Goal: Contribute content: Add original content to the website for others to see

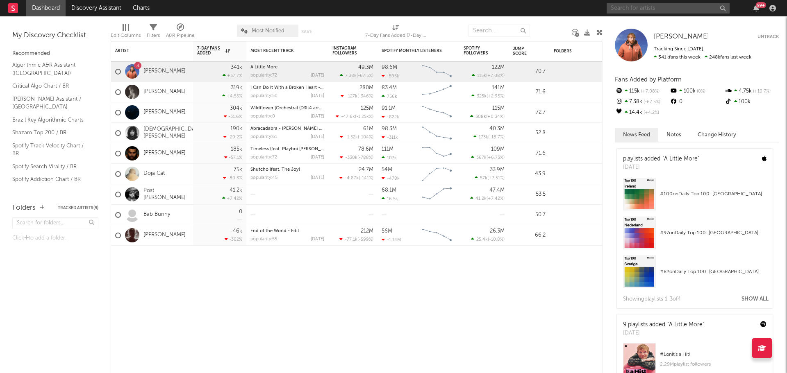
click at [628, 11] on input "text" at bounding box center [668, 8] width 123 height 10
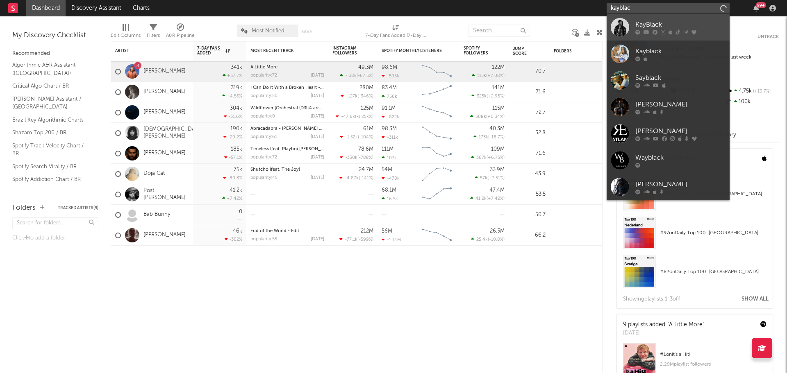
type input "kayblac"
click at [654, 27] on div "KayBlack" at bounding box center [680, 25] width 90 height 10
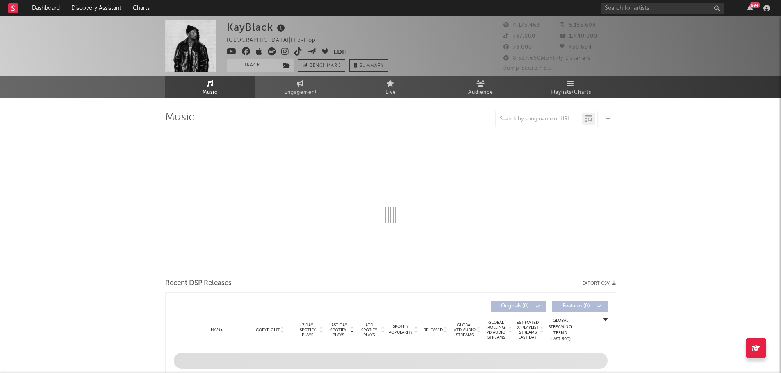
select select "6m"
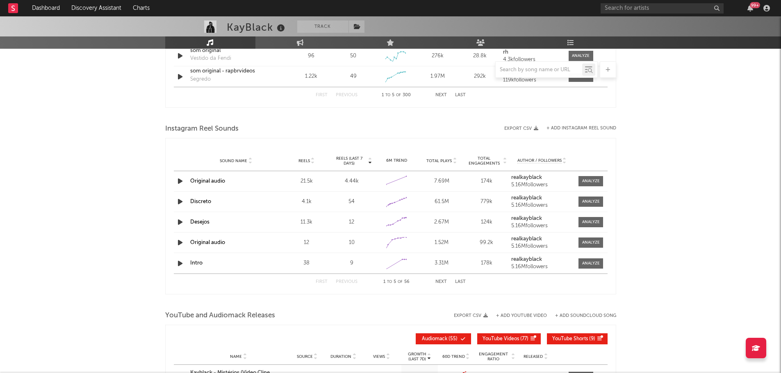
scroll to position [697, 0]
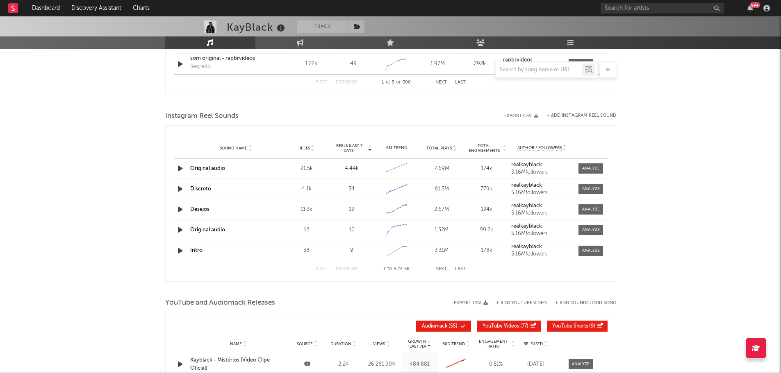
click at [534, 75] on div at bounding box center [538, 70] width 86 height 10
click at [527, 72] on input "text" at bounding box center [538, 70] width 86 height 7
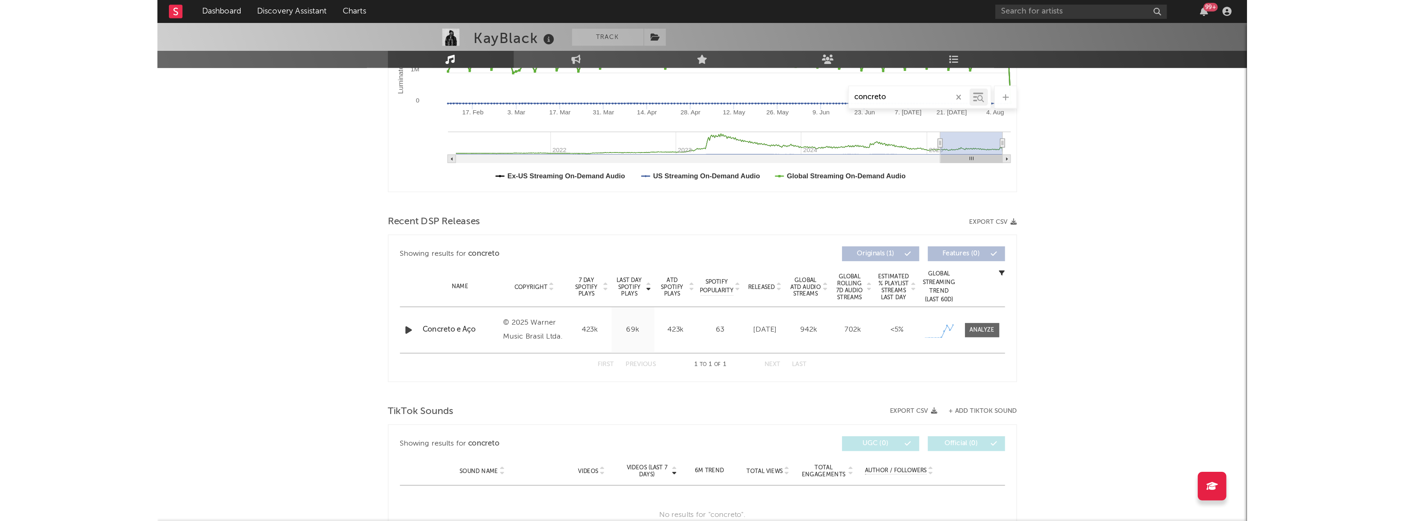
scroll to position [189, 0]
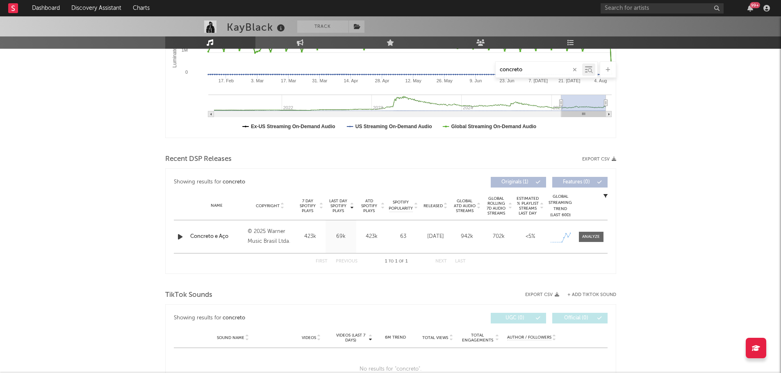
type input "concreto"
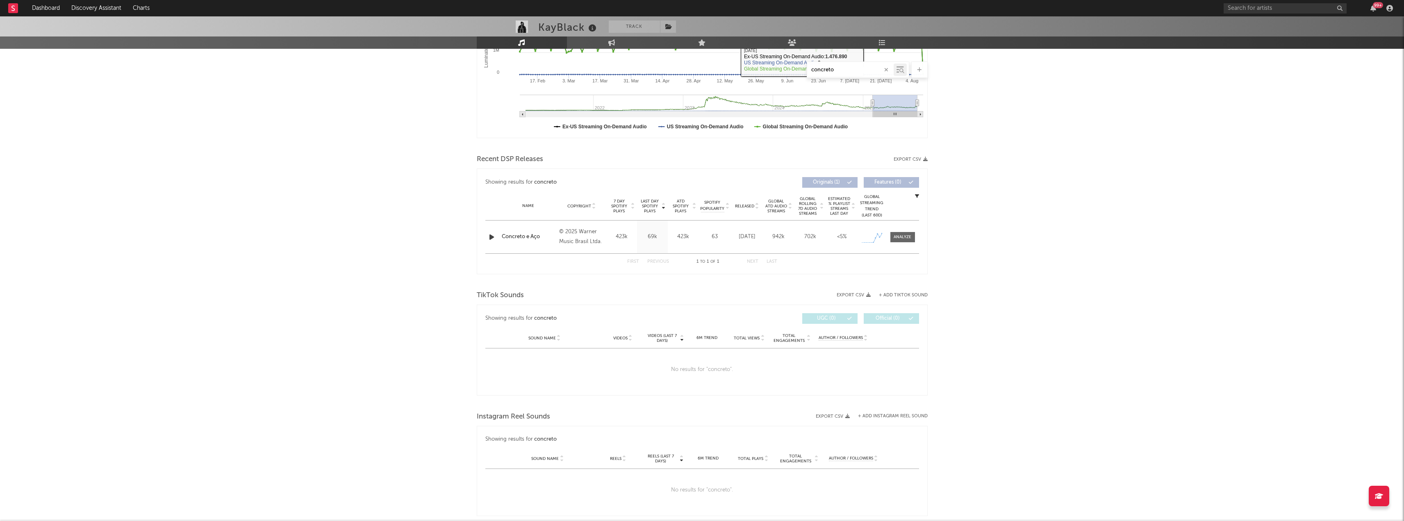
click at [786, 70] on icon "button" at bounding box center [886, 69] width 4 height 5
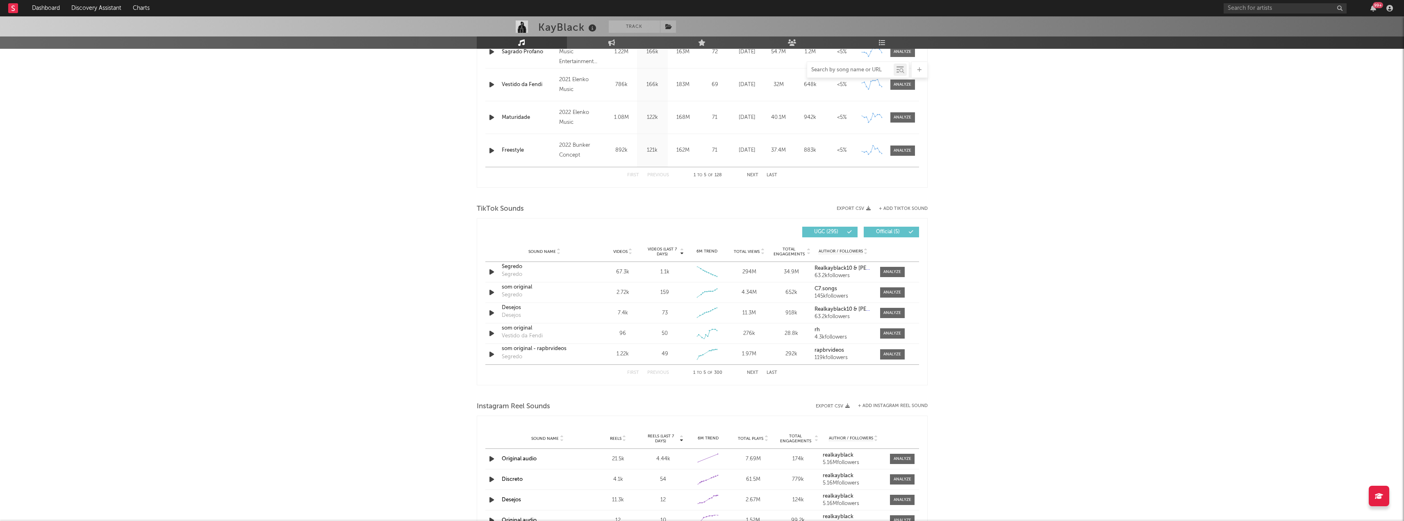
scroll to position [407, 0]
click at [786, 206] on button "+ Add TikTok Sound" at bounding box center [903, 208] width 49 height 5
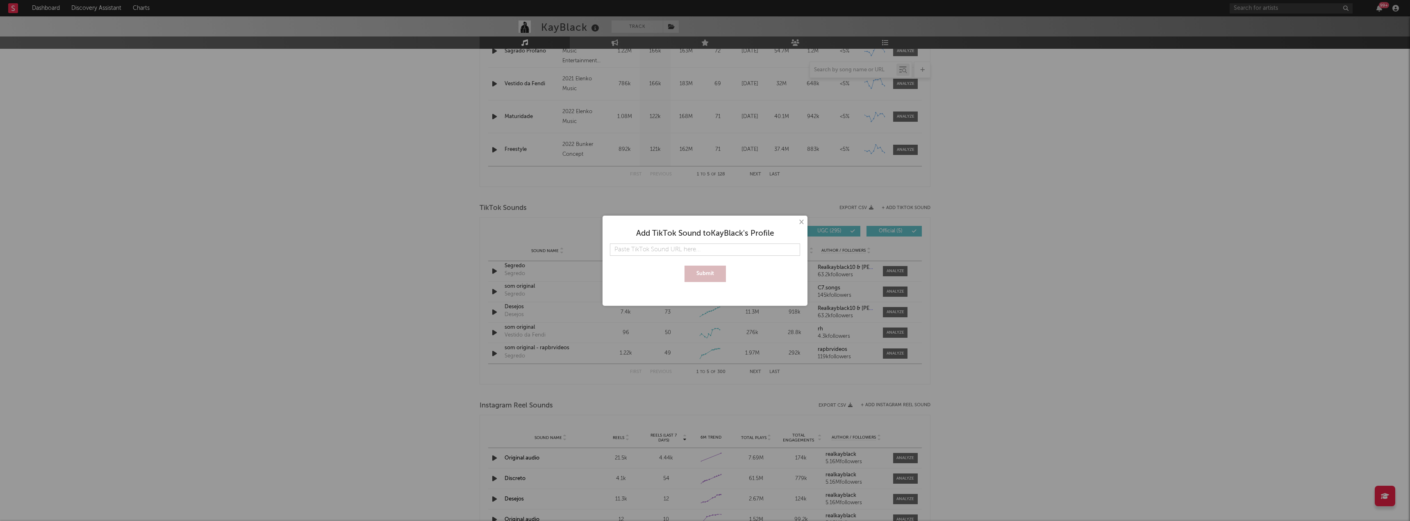
click at [786, 222] on button "×" at bounding box center [800, 222] width 9 height 9
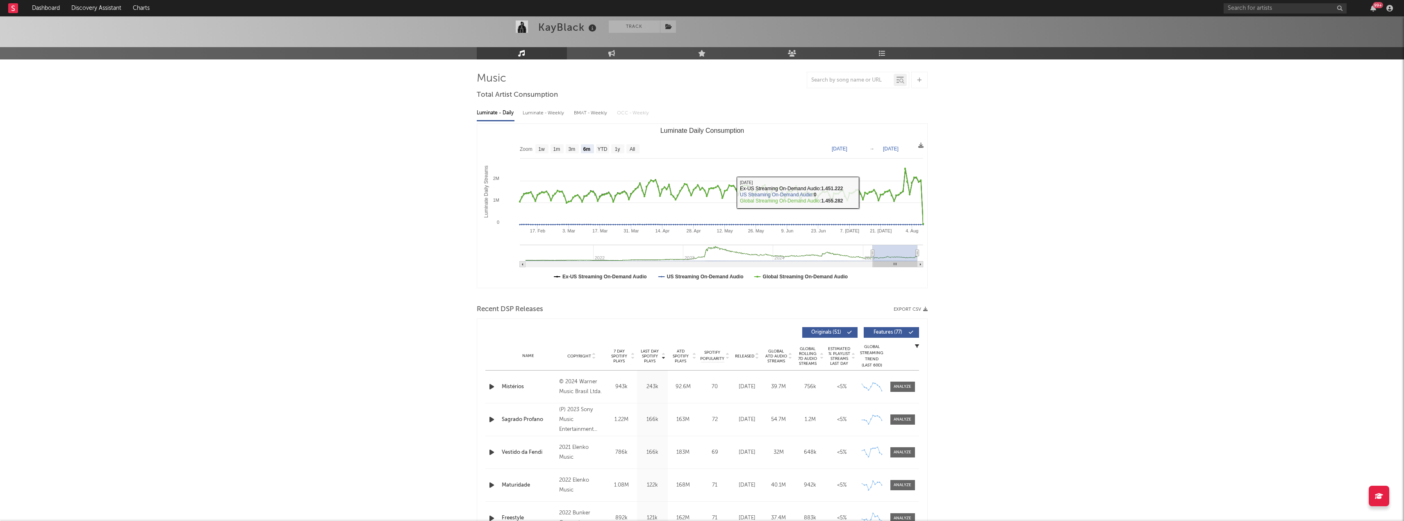
scroll to position [39, 0]
click at [786, 80] on input "text" at bounding box center [850, 80] width 86 height 7
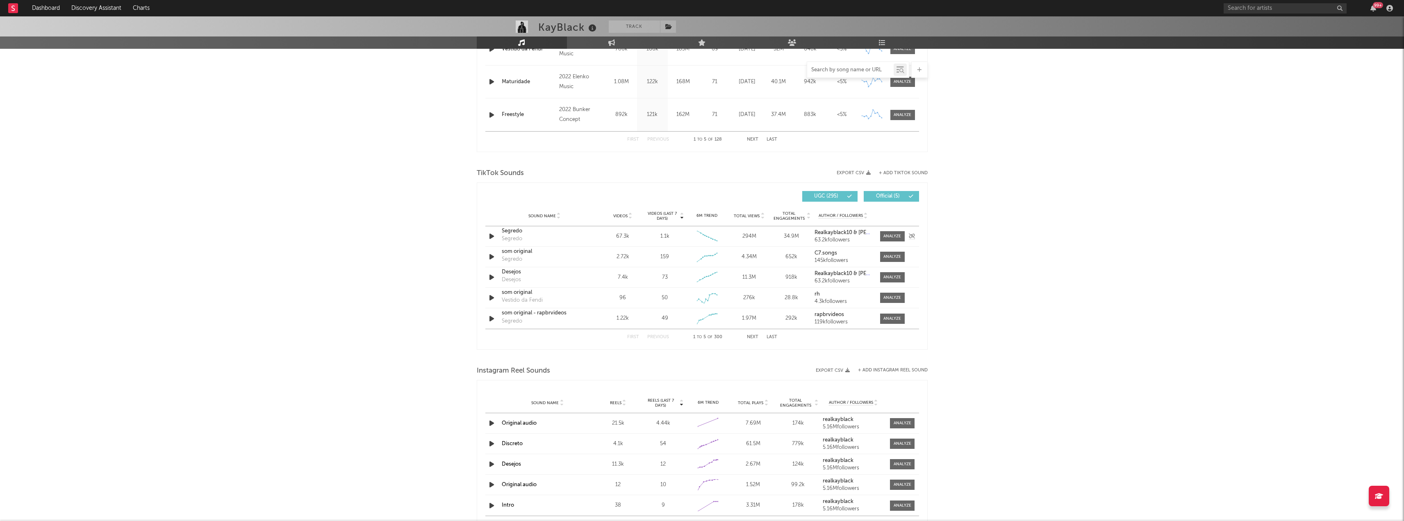
scroll to position [366, 0]
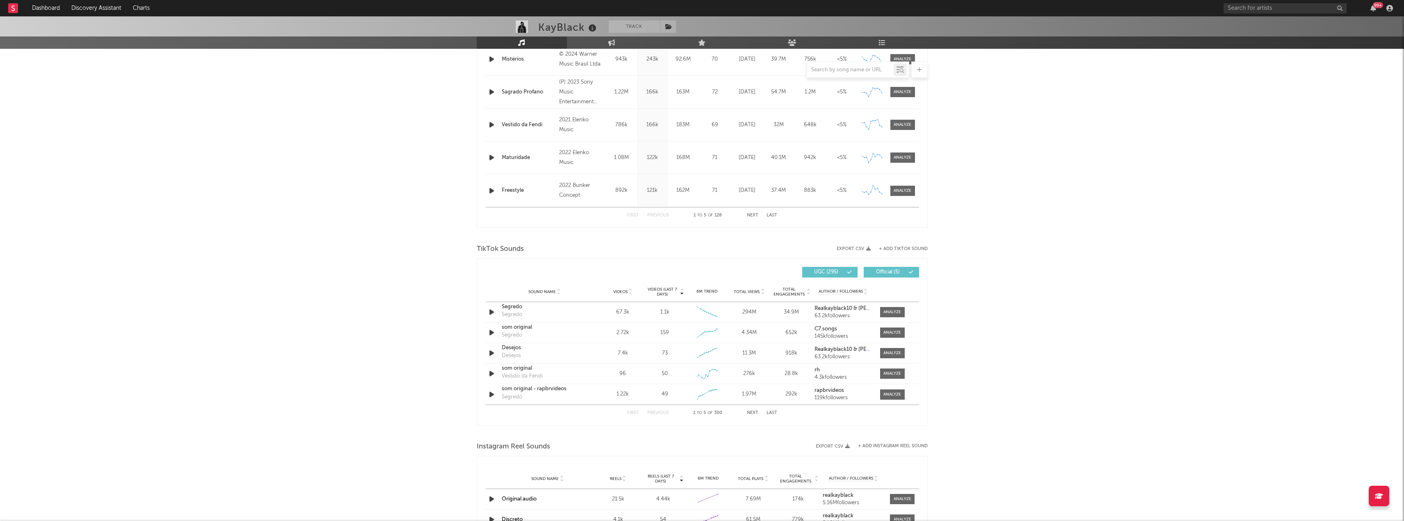
click at [786, 373] on button "+ Add Instagram Reel Sound" at bounding box center [893, 446] width 70 height 5
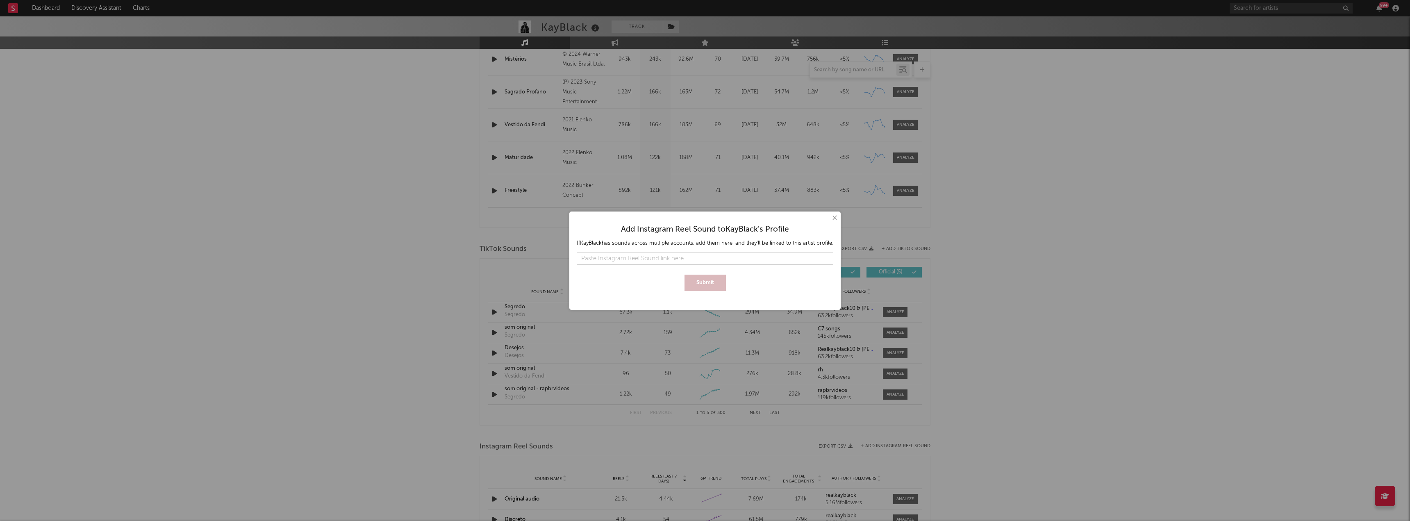
click at [683, 262] on input "text" at bounding box center [705, 258] width 257 height 12
type input "[URL][DOMAIN_NAME]"
click at [703, 279] on button "Submit" at bounding box center [704, 283] width 41 height 16
click at [786, 217] on button "×" at bounding box center [834, 218] width 9 height 9
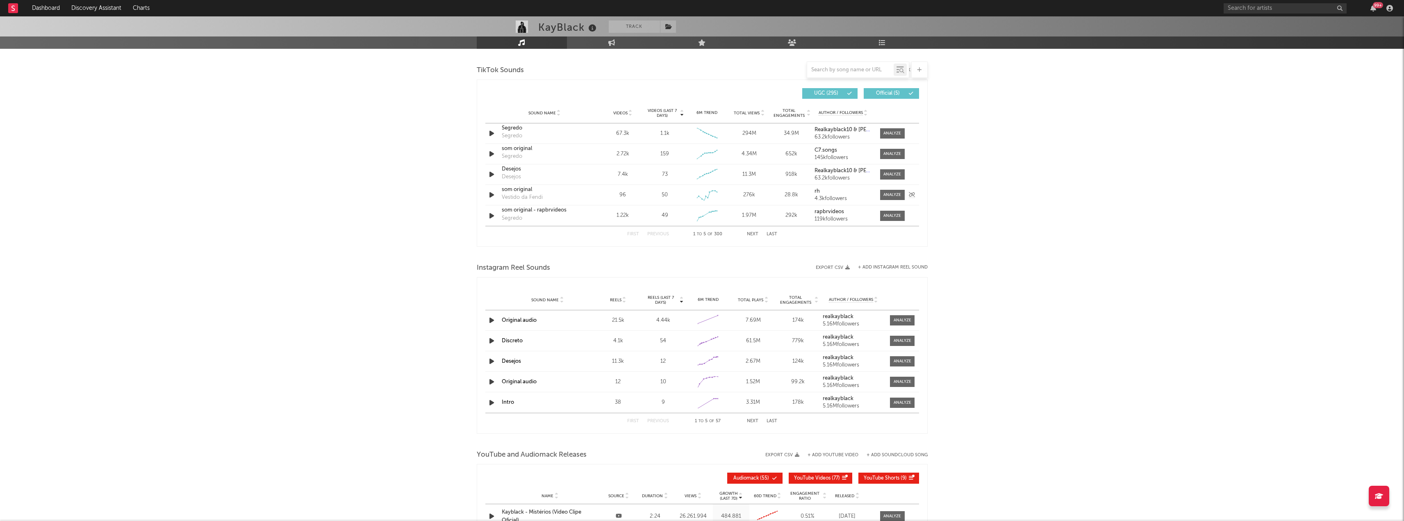
scroll to position [571, 0]
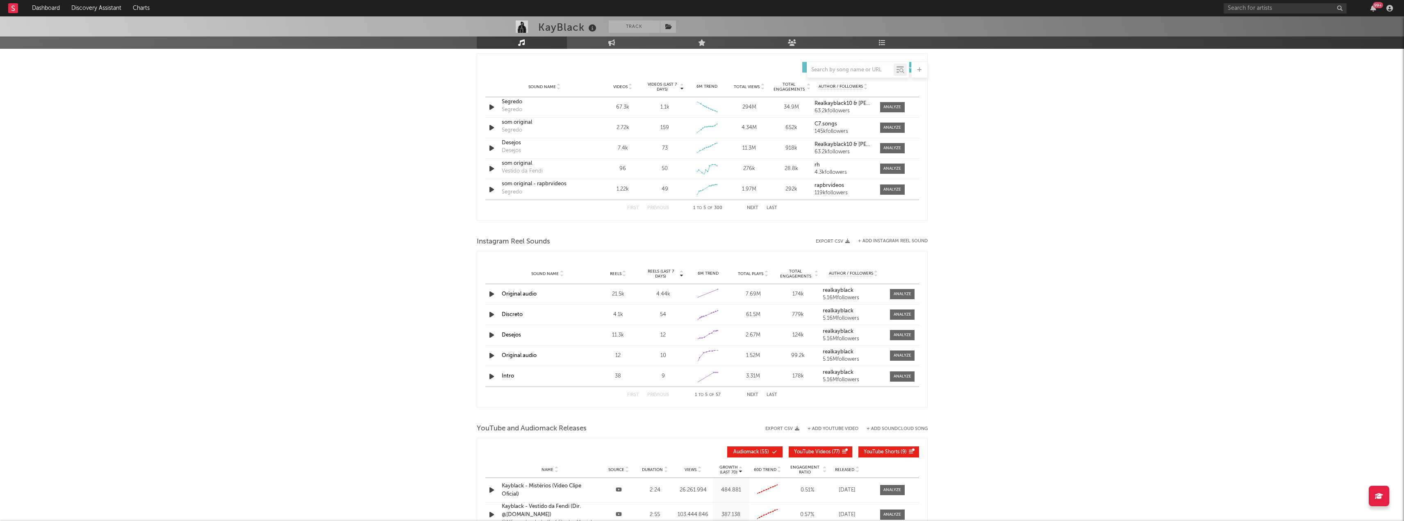
click at [786, 65] on div at bounding box center [850, 70] width 86 height 10
click at [786, 73] on input "text" at bounding box center [850, 70] width 86 height 7
paste input "[URL][DOMAIN_NAME]"
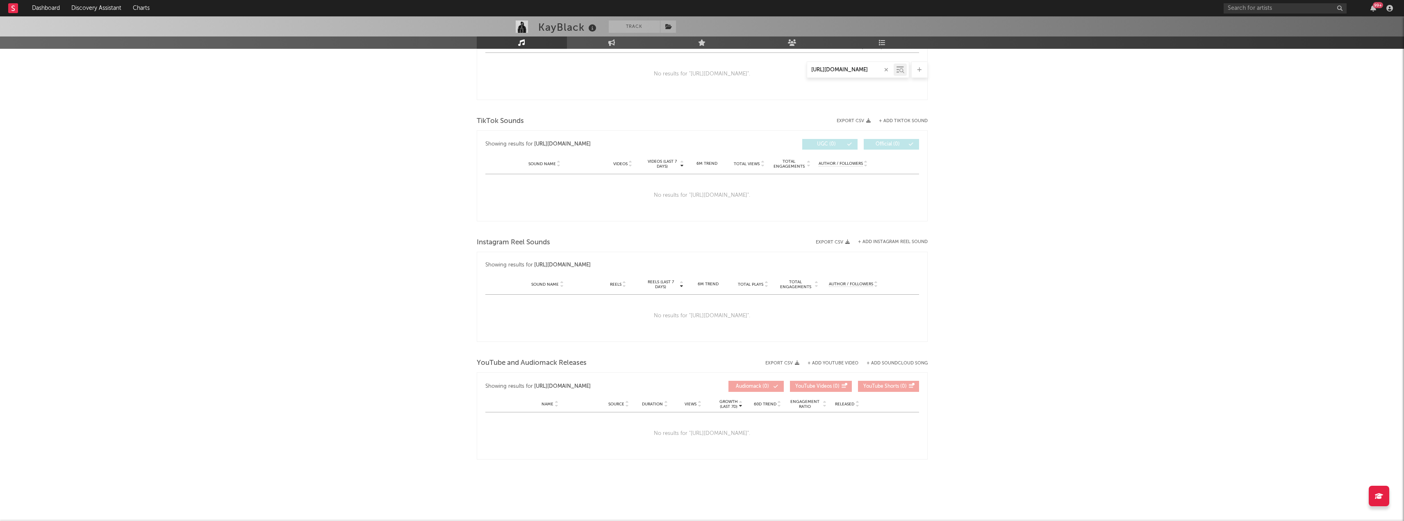
scroll to position [356, 0]
type input "[URL][DOMAIN_NAME]"
click at [786, 69] on icon "button" at bounding box center [886, 69] width 4 height 5
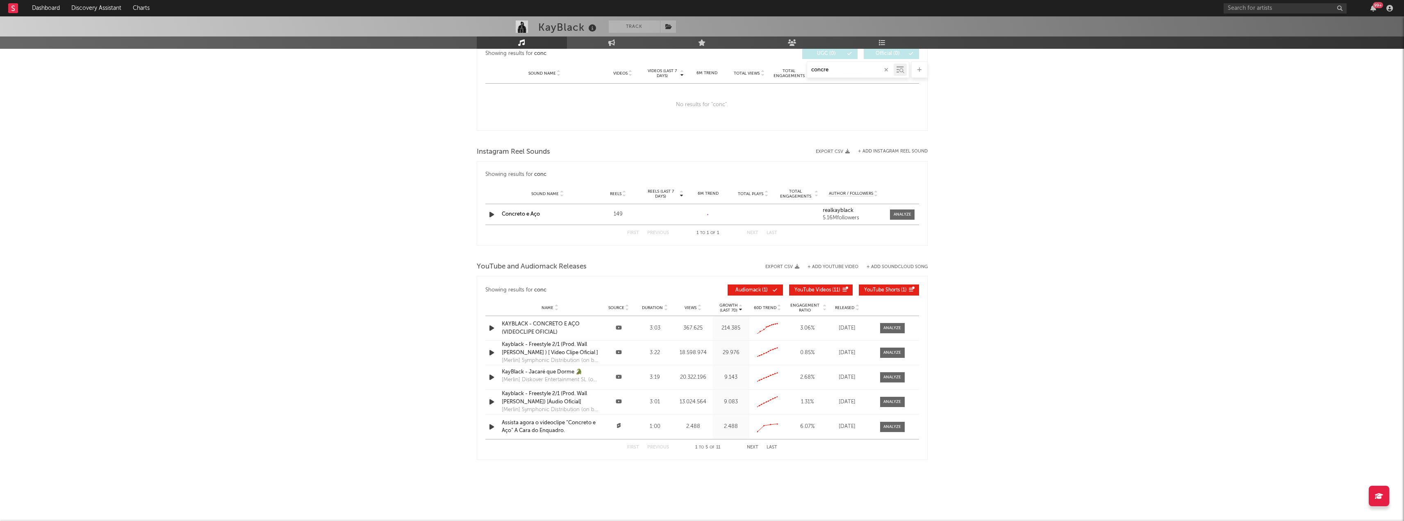
scroll to position [454, 0]
type input "concre"
click at [786, 216] on div at bounding box center [902, 214] width 18 height 6
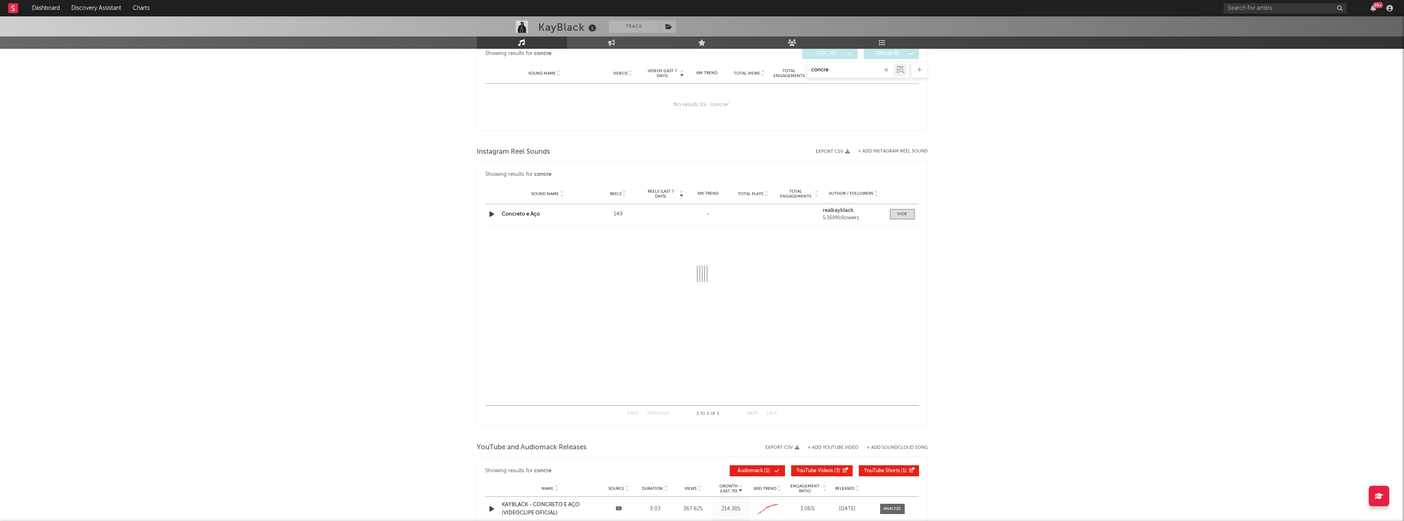
select select "1w"
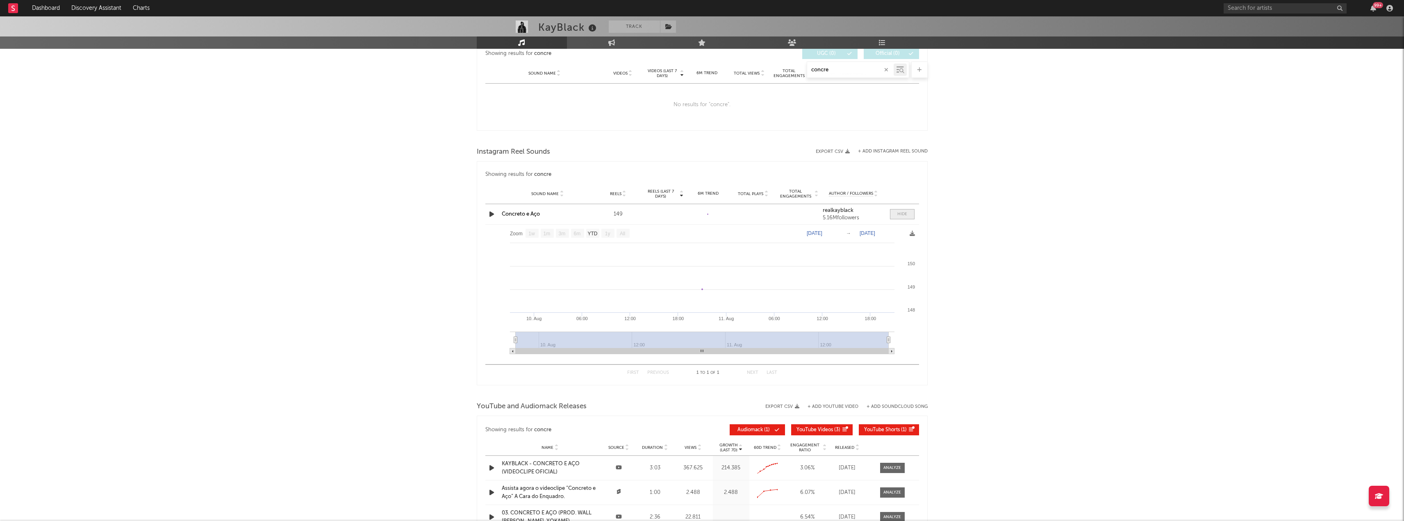
click at [786, 210] on span at bounding box center [902, 214] width 25 height 10
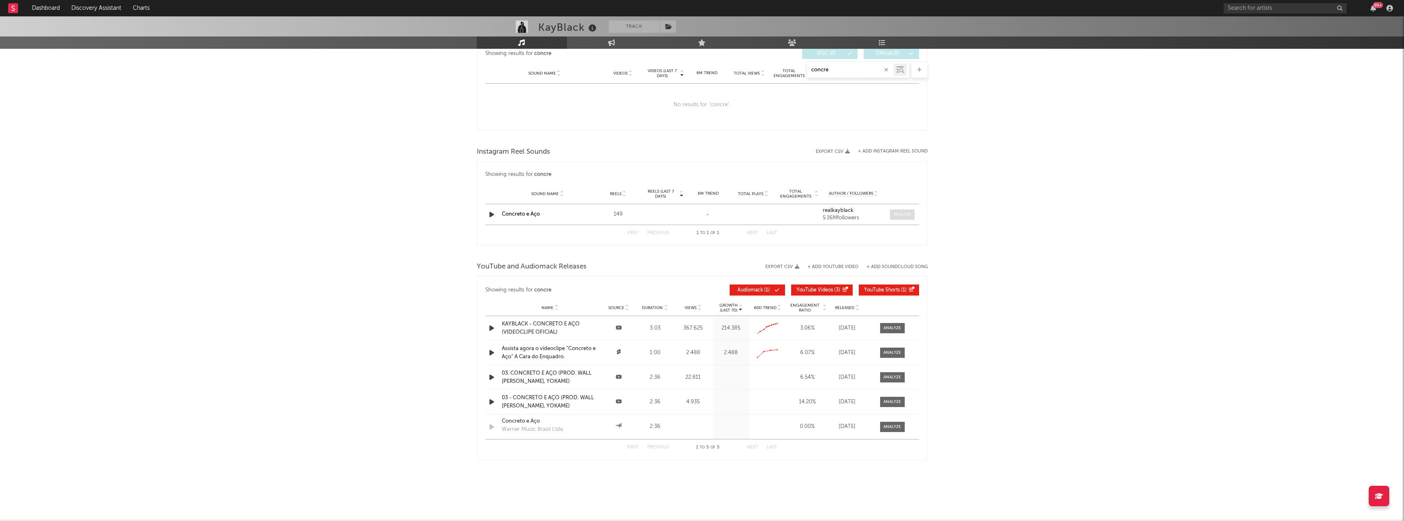
click at [786, 217] on div at bounding box center [902, 214] width 18 height 6
select select "1w"
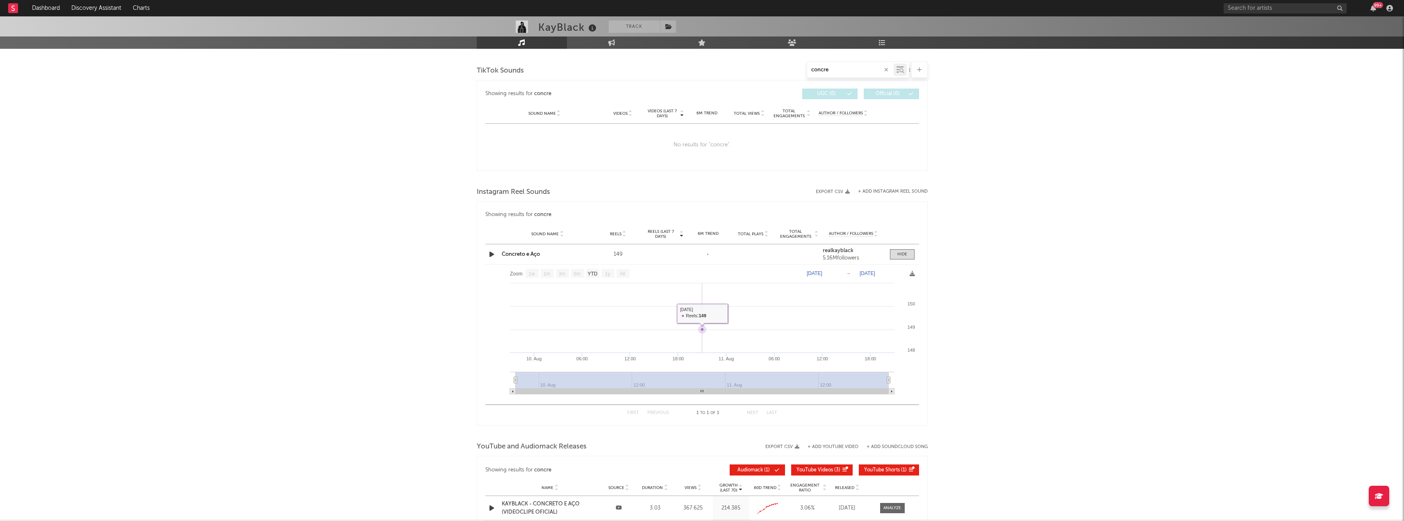
scroll to position [413, 0]
click at [786, 70] on icon "button" at bounding box center [886, 69] width 4 height 5
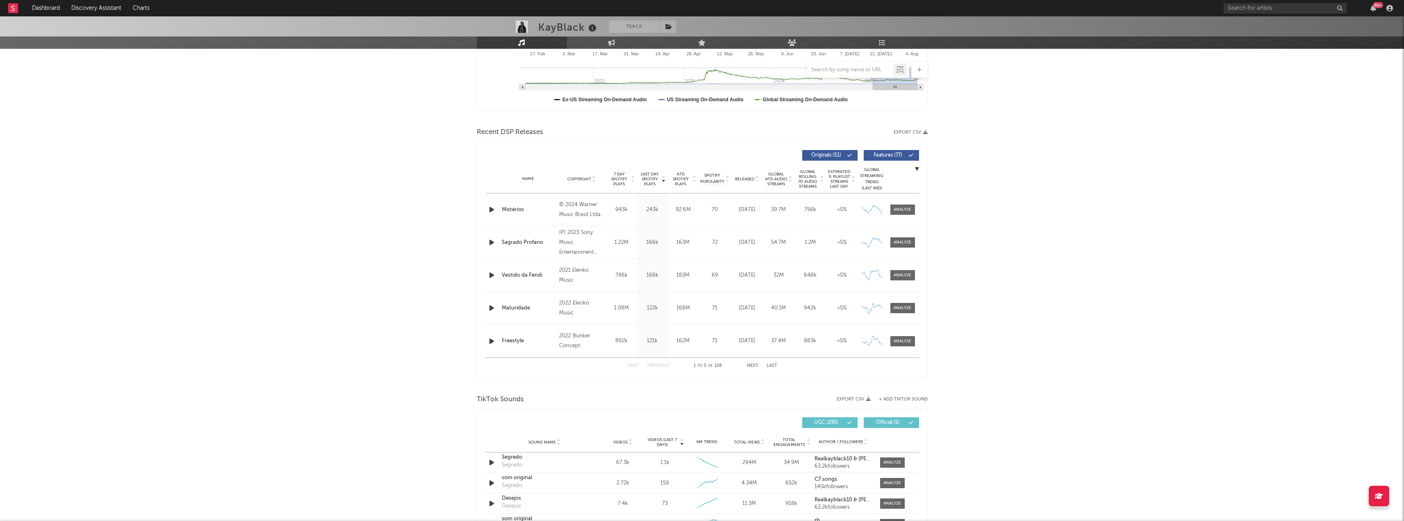
scroll to position [208, 0]
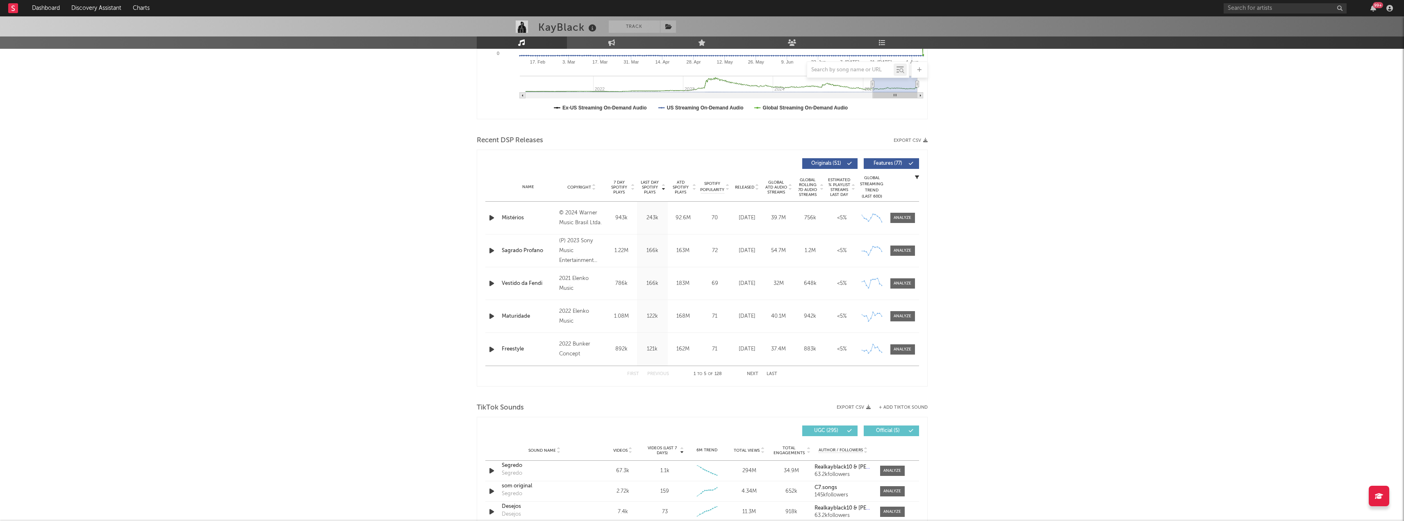
click at [786, 373] on button "+ Add TikTok Sound" at bounding box center [903, 407] width 49 height 5
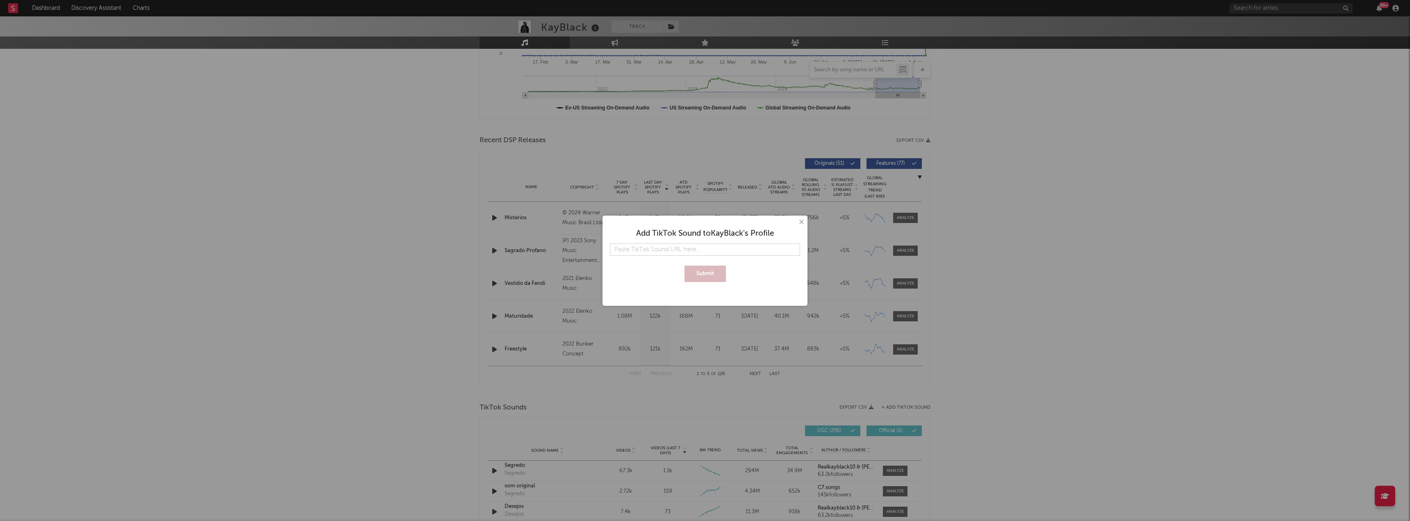
click at [664, 248] on input "text" at bounding box center [705, 249] width 190 height 12
type input "[URL][DOMAIN_NAME]"
click at [703, 273] on button "Submit" at bounding box center [704, 274] width 41 height 16
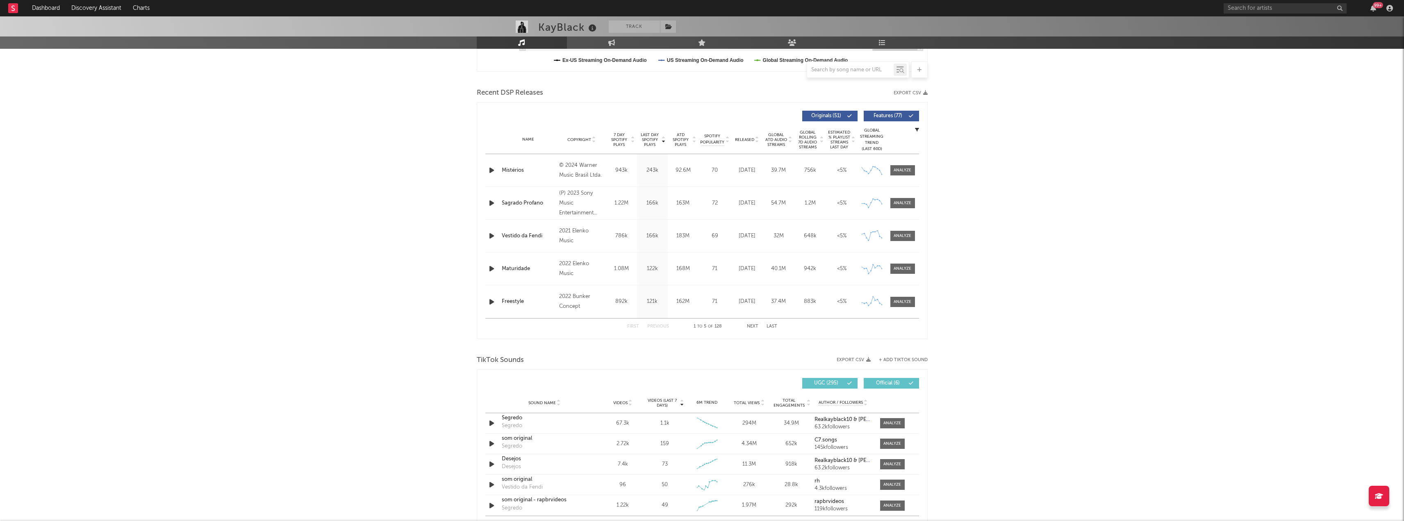
scroll to position [331, 0]
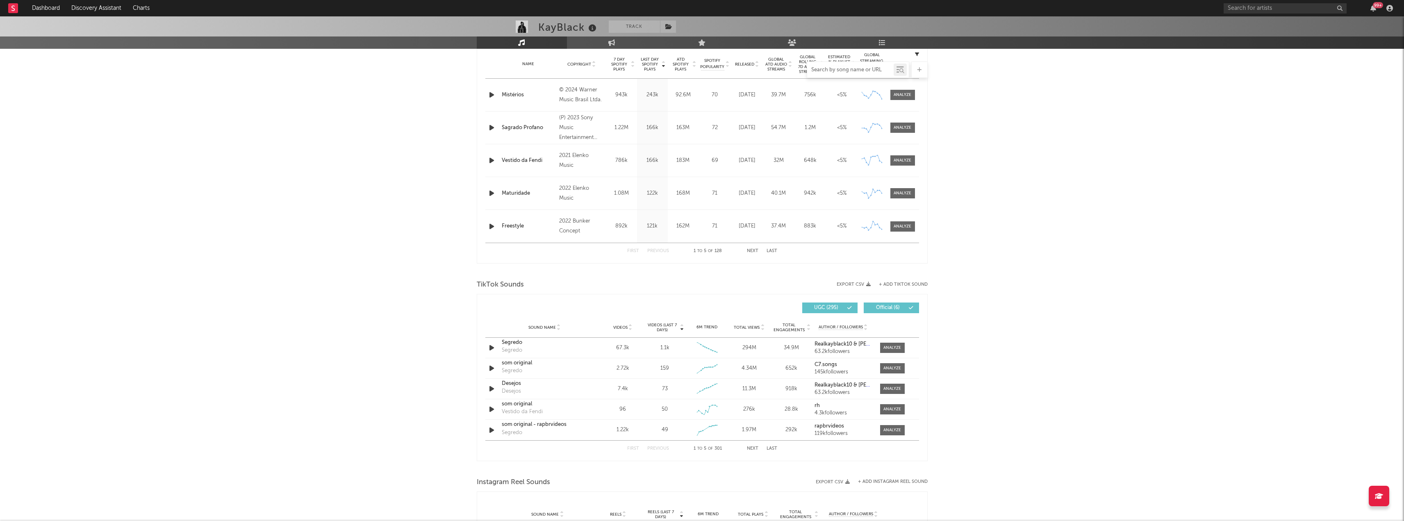
click at [786, 70] on input "text" at bounding box center [850, 70] width 86 height 7
type input "conc"
select select "1w"
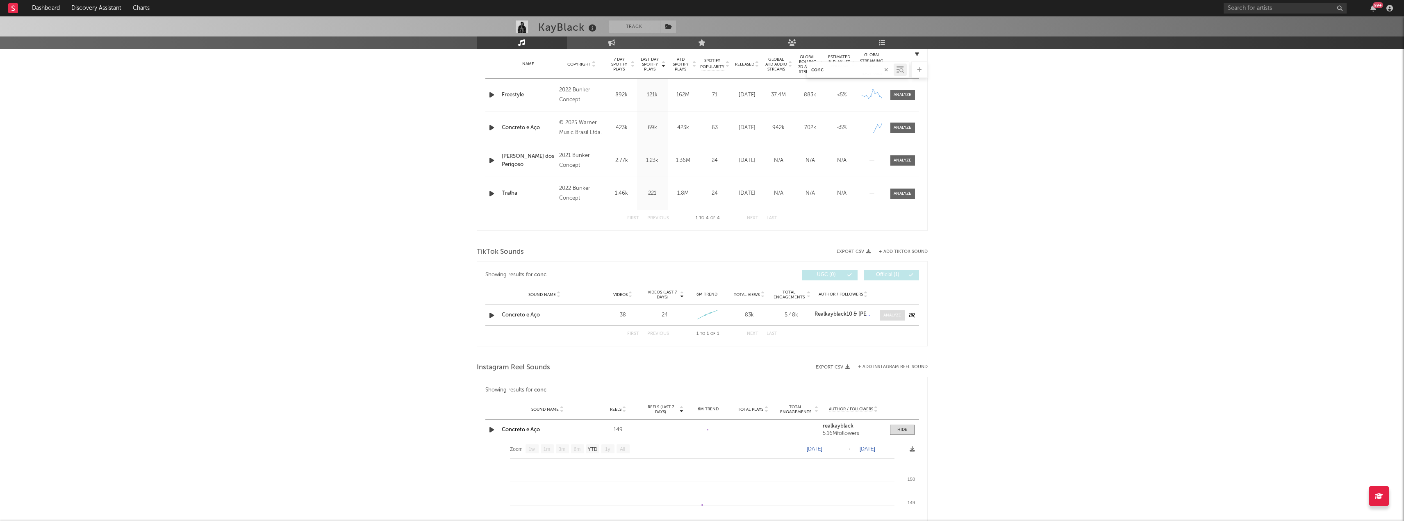
type input "conc"
click at [786, 316] on div at bounding box center [892, 315] width 18 height 6
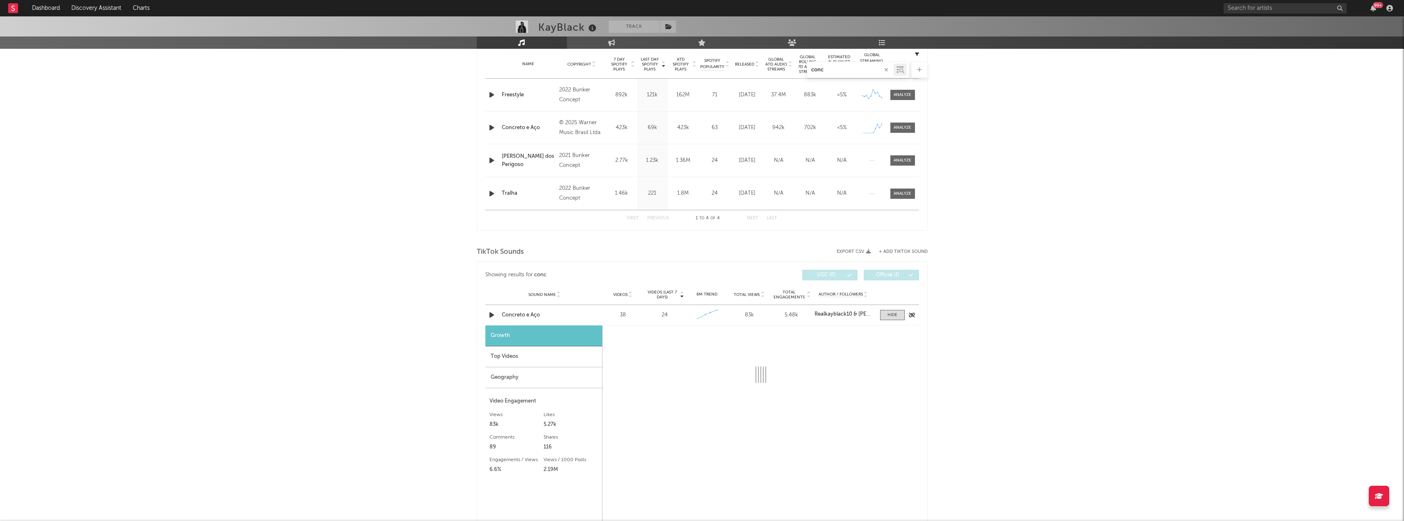
select select "1w"
